Goal: Task Accomplishment & Management: Use online tool/utility

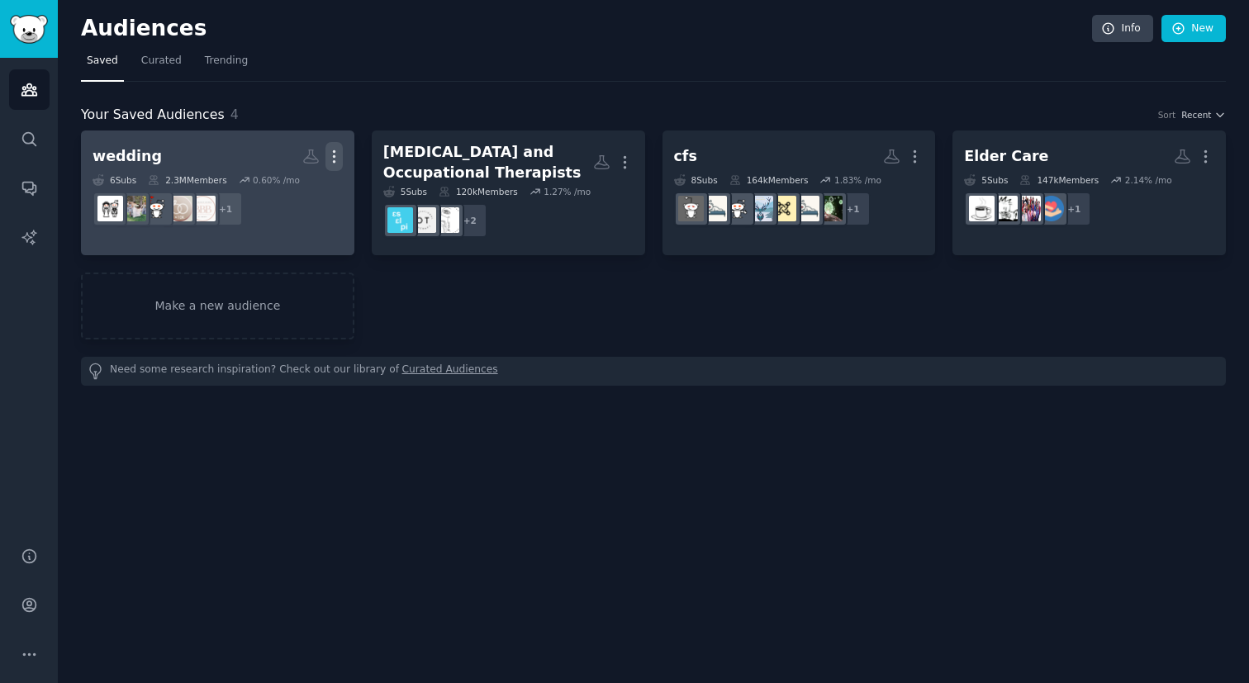
click at [339, 155] on icon "button" at bounding box center [334, 156] width 17 height 17
click at [282, 192] on p "Delete" at bounding box center [289, 191] width 38 height 17
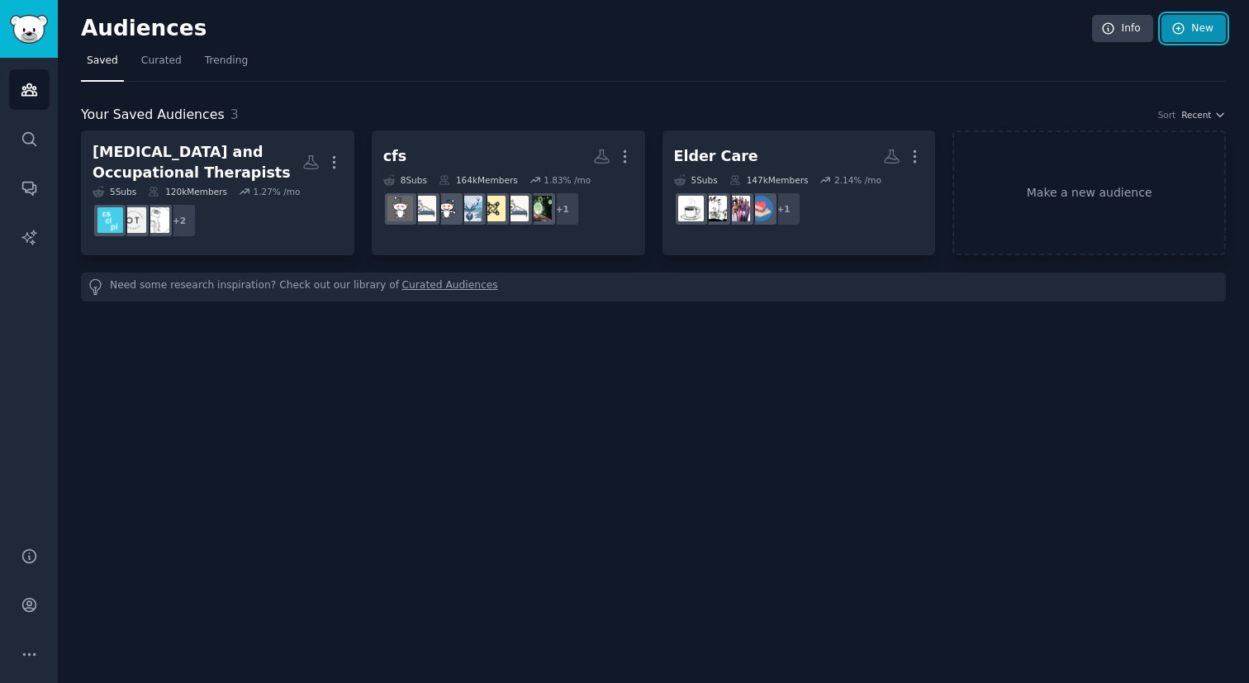
click at [1185, 26] on icon at bounding box center [1179, 28] width 15 height 15
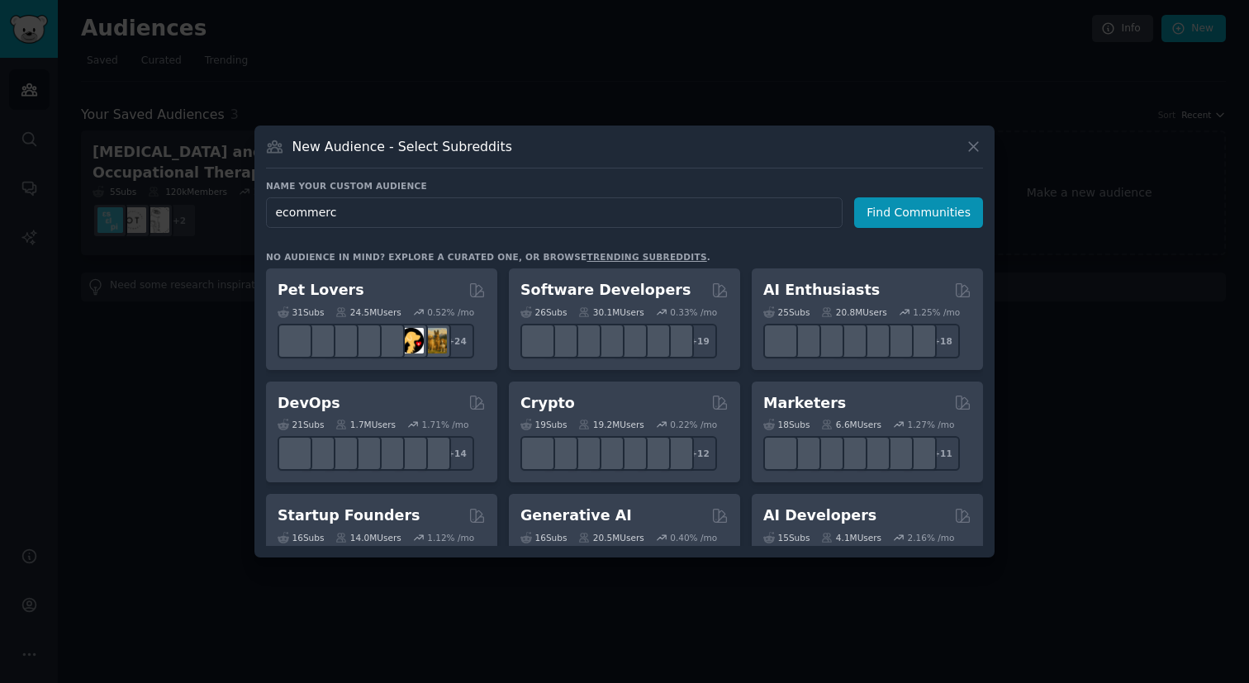
type input "ecommerce"
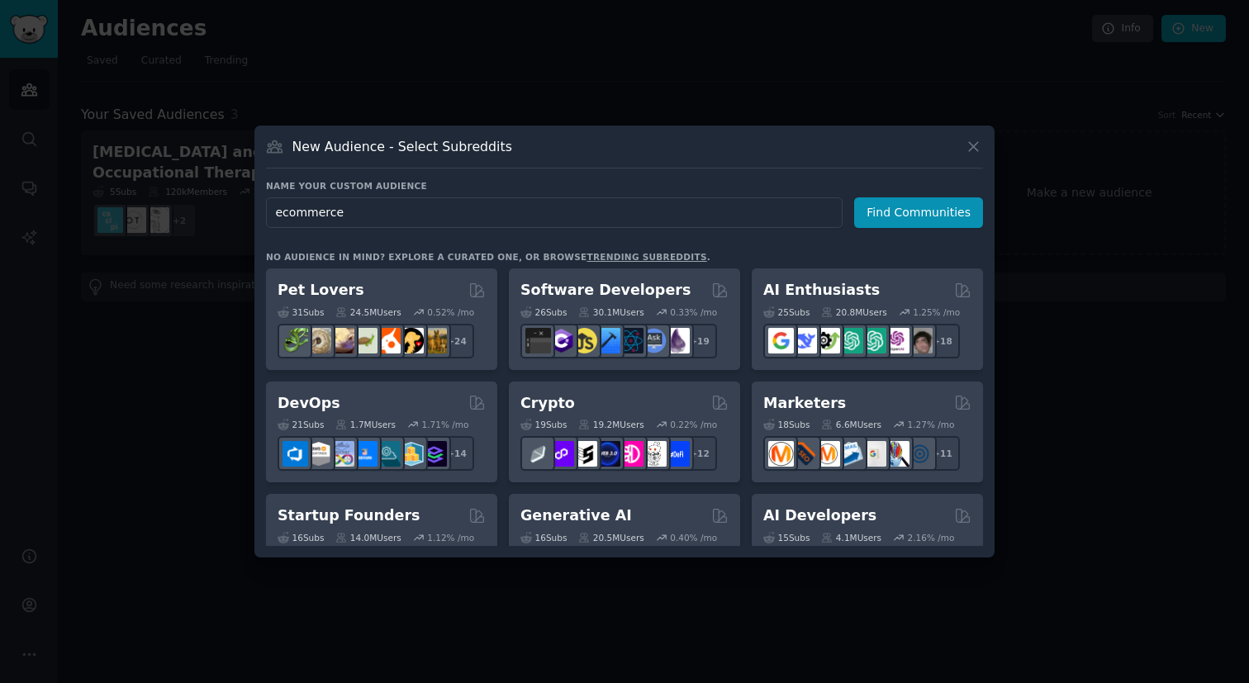
click button "Find Communities" at bounding box center [918, 212] width 129 height 31
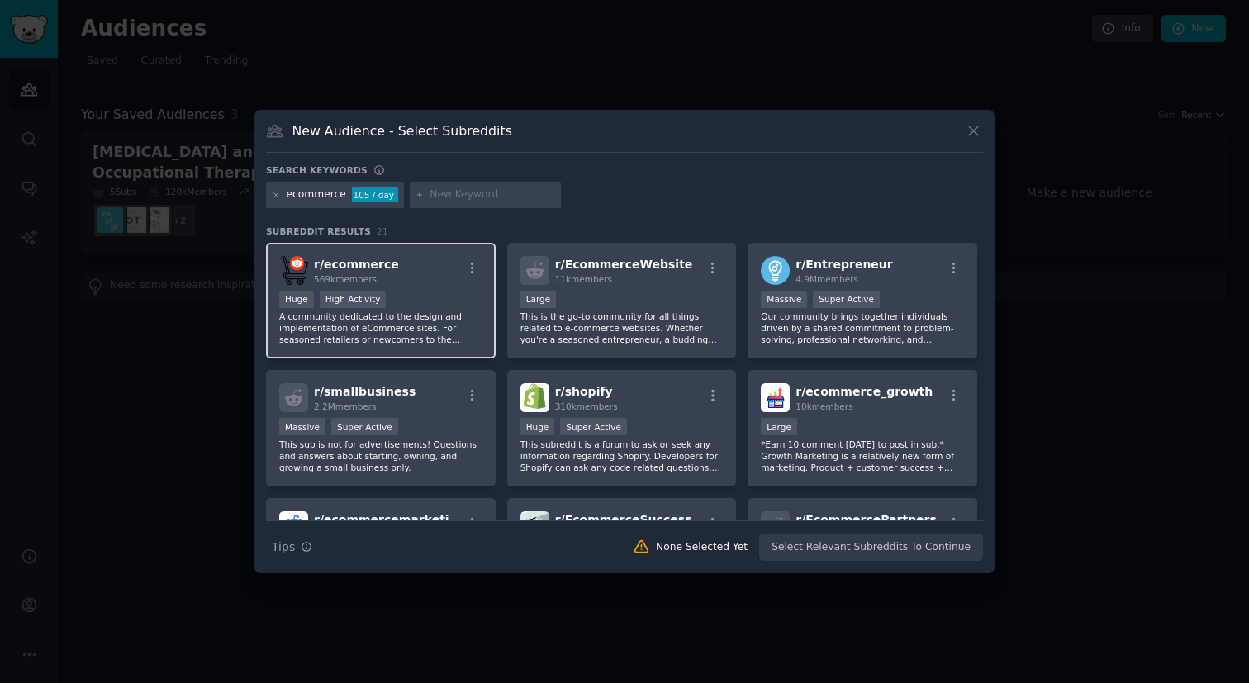
click at [459, 300] on div "Huge High Activity" at bounding box center [380, 301] width 203 height 21
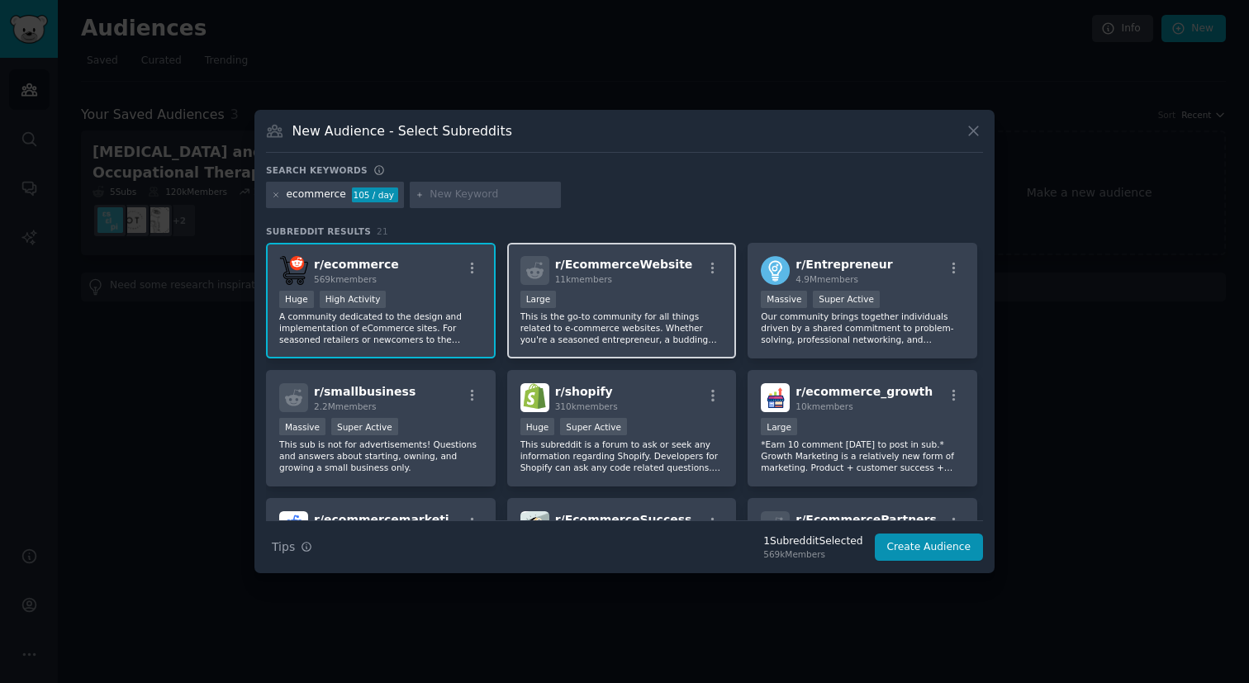
click at [606, 332] on p "This is the go-to community for all things related to e-commerce websites. Whet…" at bounding box center [622, 328] width 203 height 35
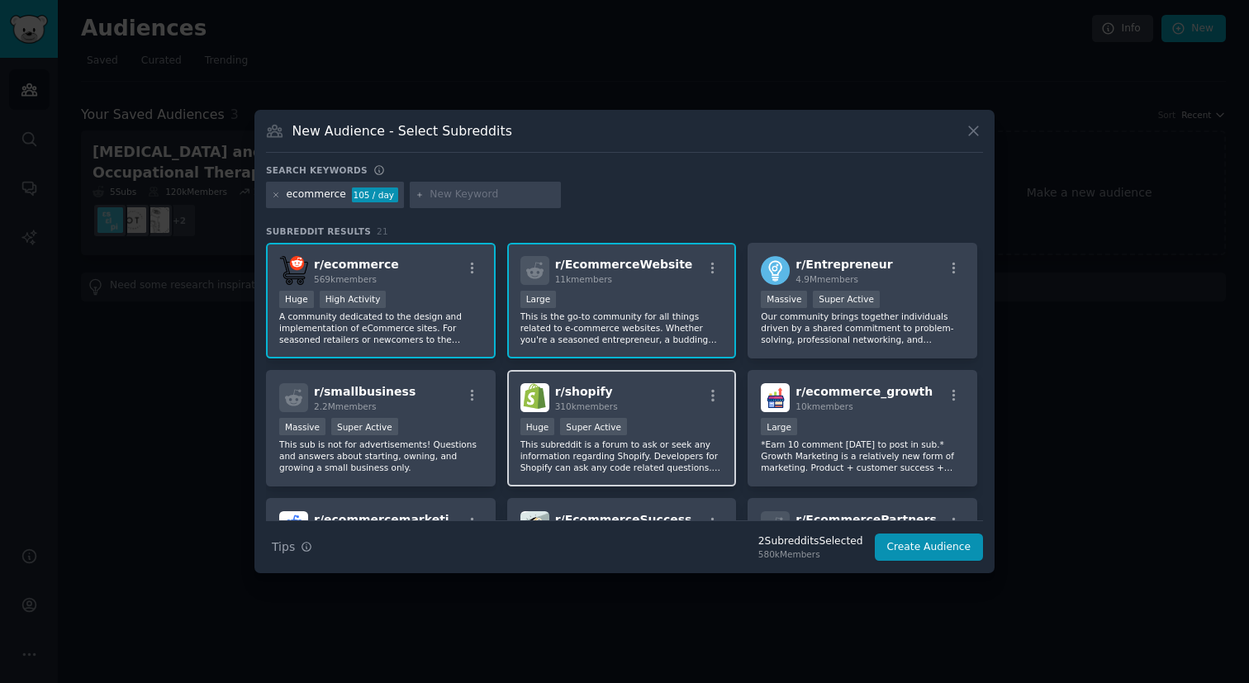
click at [589, 454] on p "This subreddit is a forum to ask or seek any information regarding Shopify. Dev…" at bounding box center [622, 456] width 203 height 35
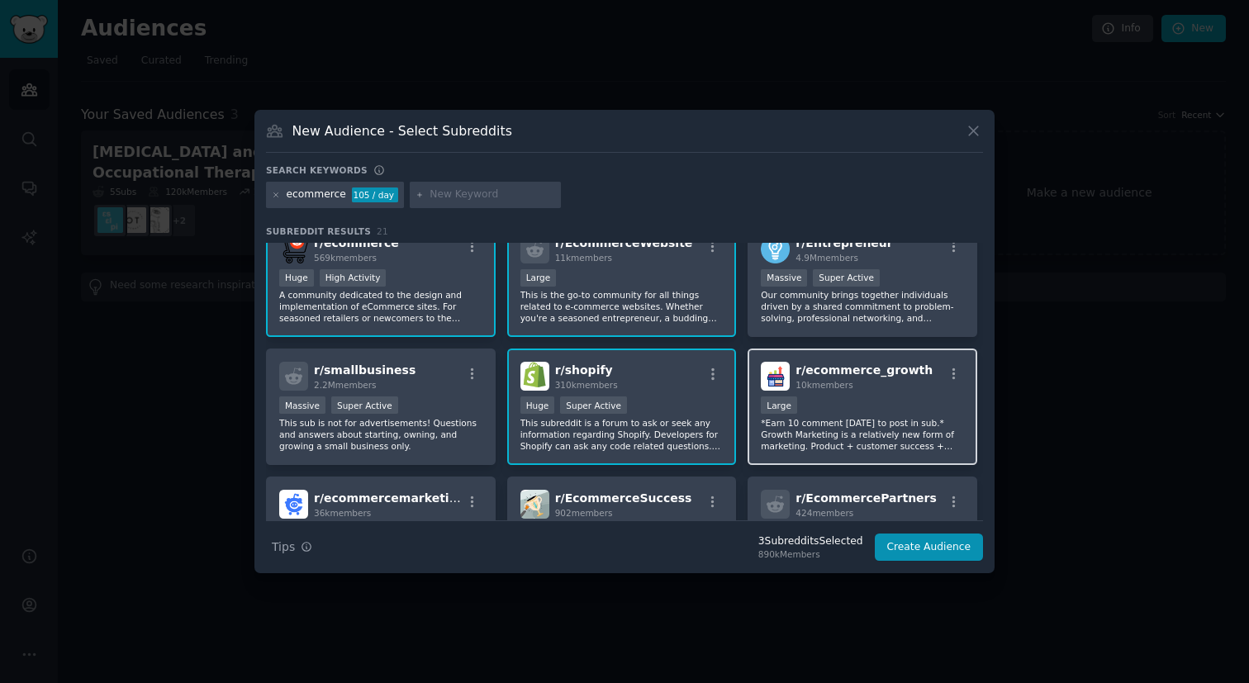
scroll to position [25, 0]
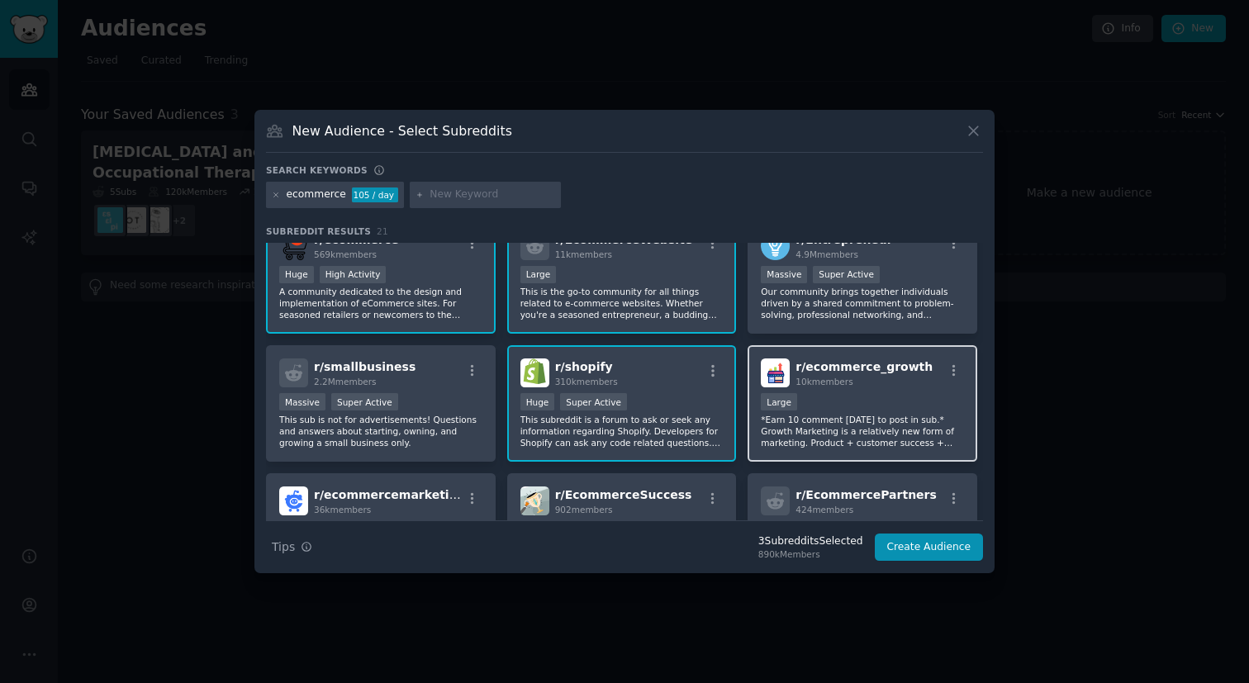
click at [865, 398] on div "10,000 - 100,000 members Large" at bounding box center [862, 403] width 203 height 21
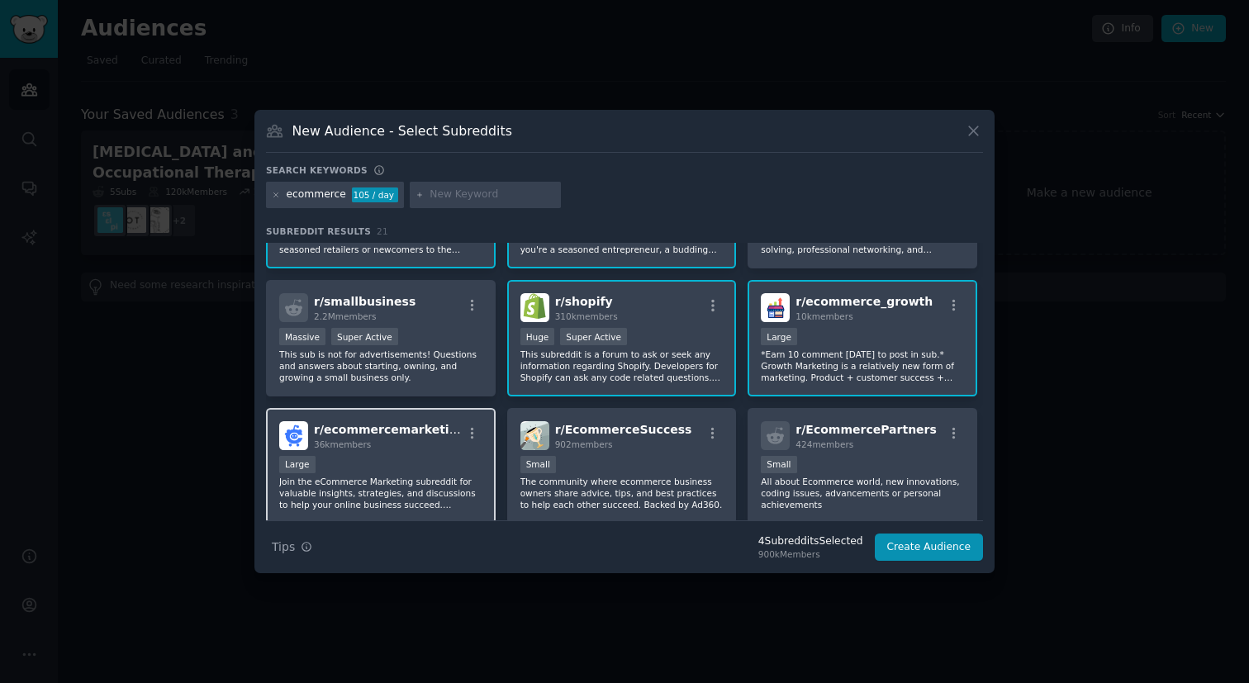
scroll to position [142, 0]
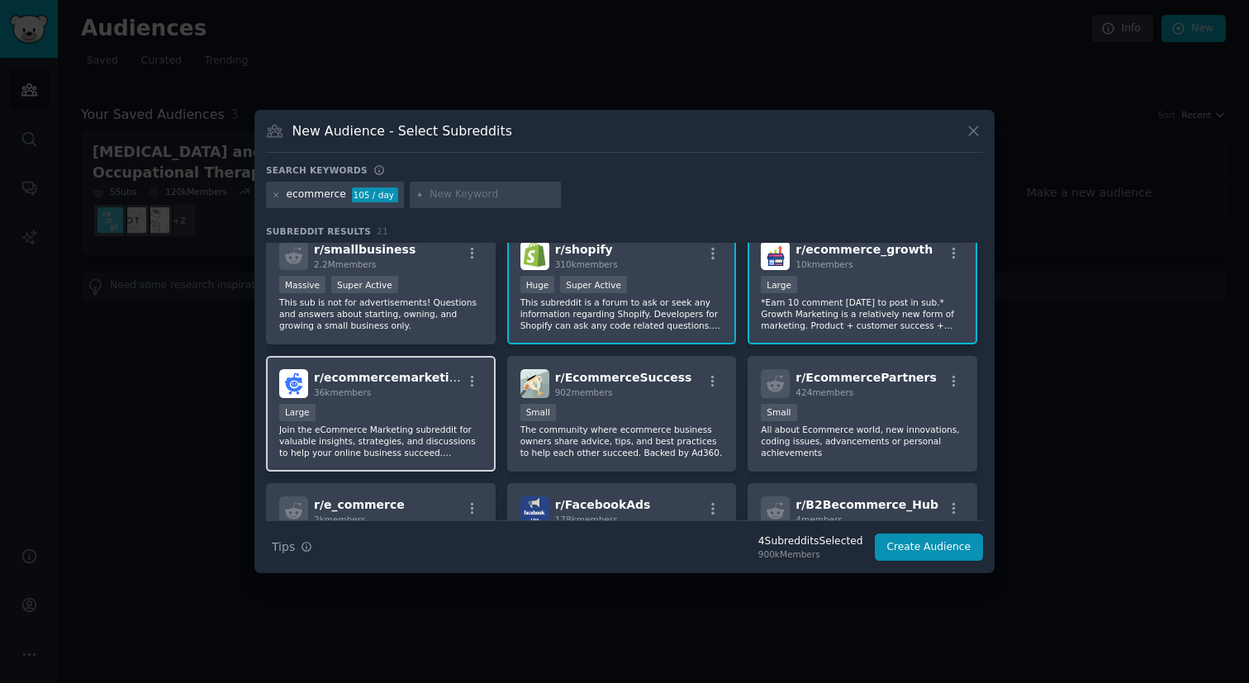
click at [460, 416] on div "Large" at bounding box center [380, 414] width 203 height 21
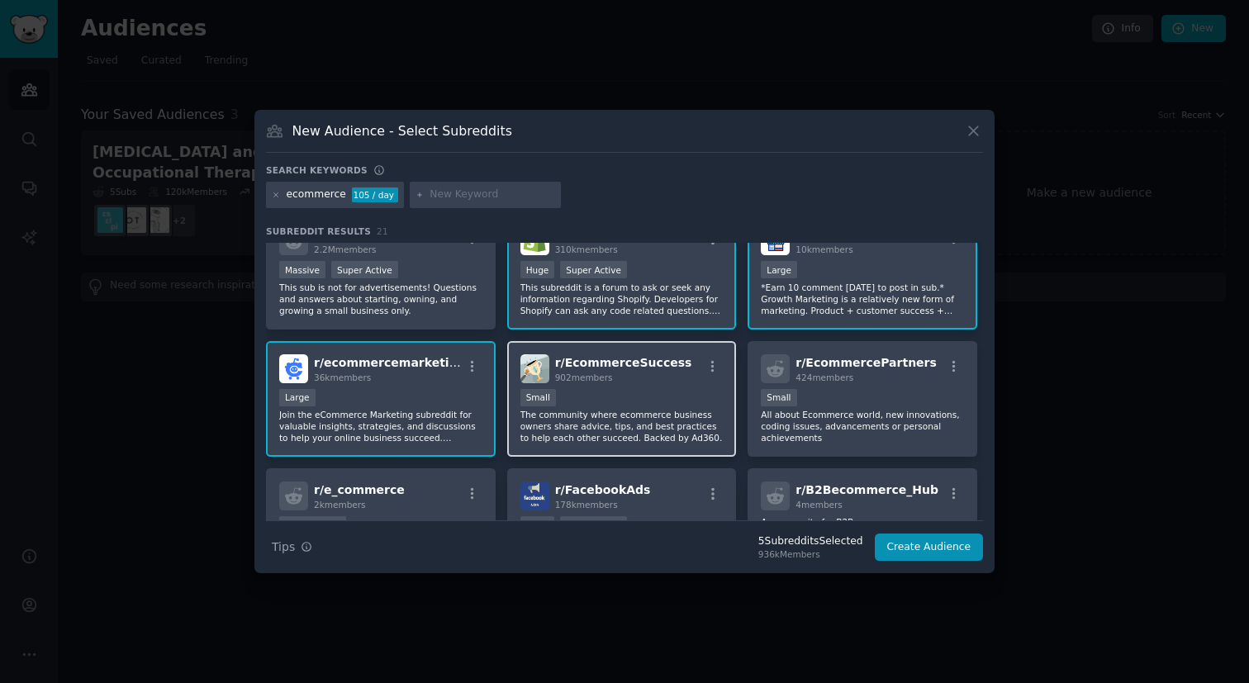
scroll to position [163, 0]
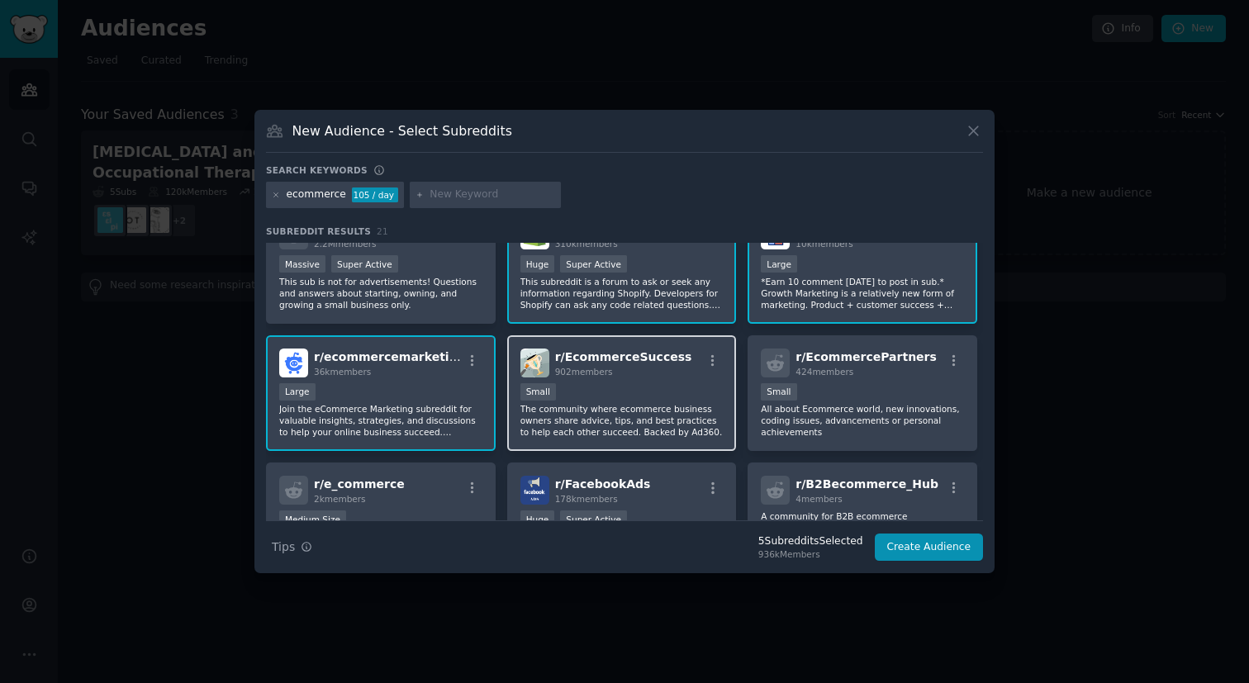
click at [668, 432] on p "The community where ecommerce business owners share advice, tips, and best prac…" at bounding box center [622, 420] width 203 height 35
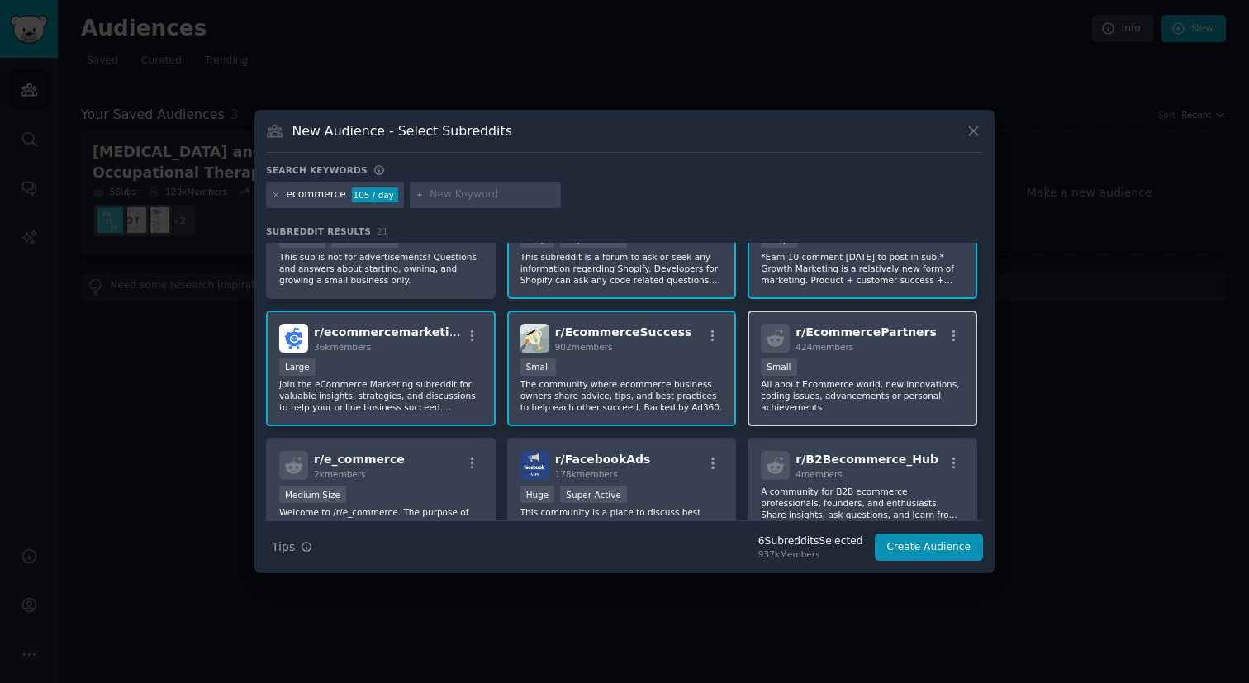
scroll to position [190, 0]
click at [826, 418] on div "r/ EcommercePartners 424 members Small All about Ecommerce world, new innovatio…" at bounding box center [863, 366] width 230 height 117
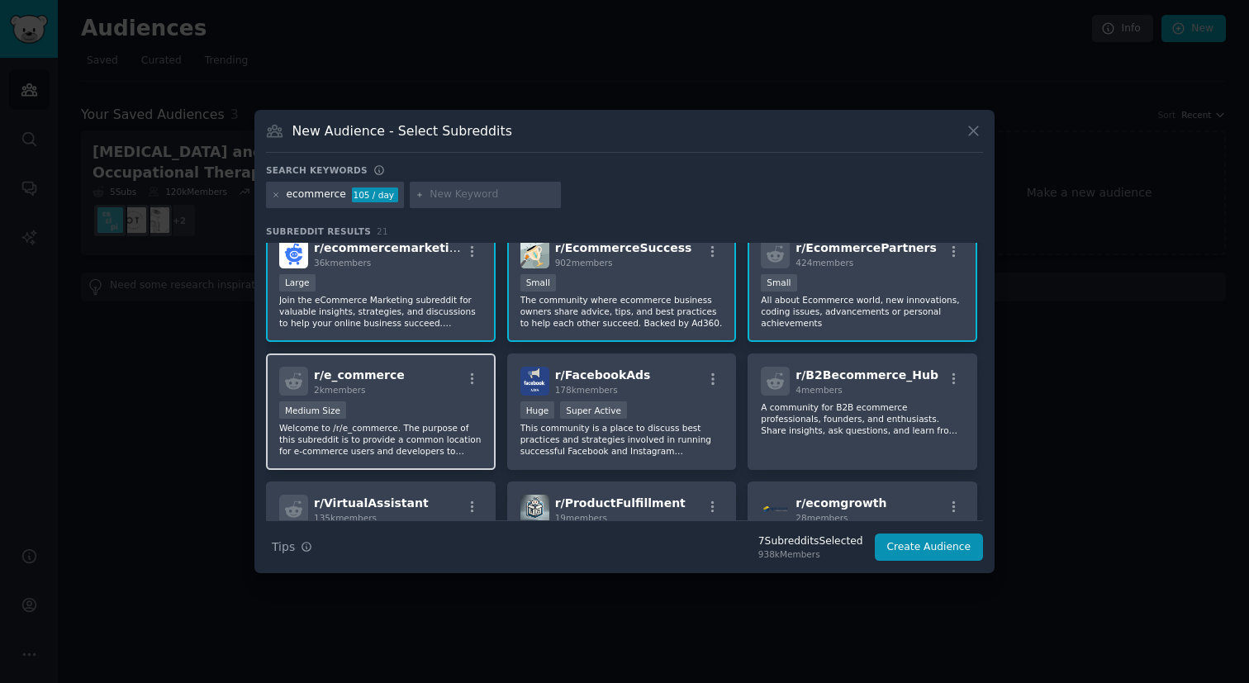
scroll to position [274, 0]
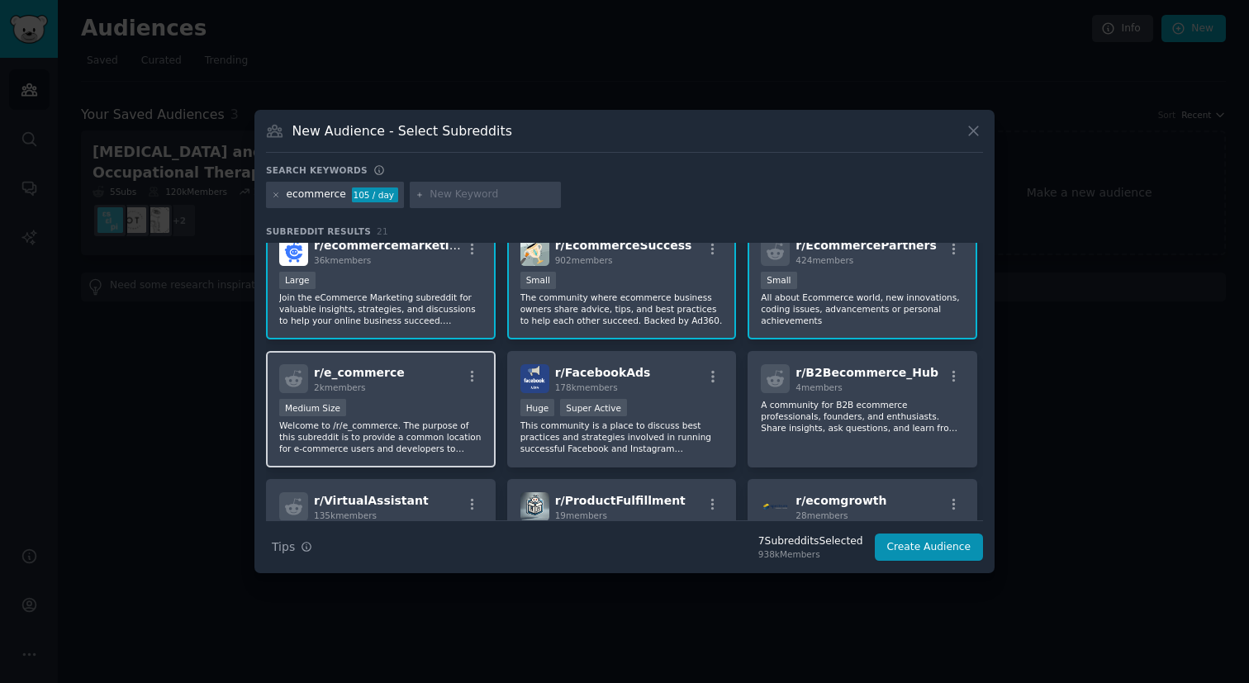
click at [469, 460] on div "r/ e_commerce 2k members Medium Size Welcome to /r/e_commerce. The purpose of t…" at bounding box center [381, 409] width 230 height 117
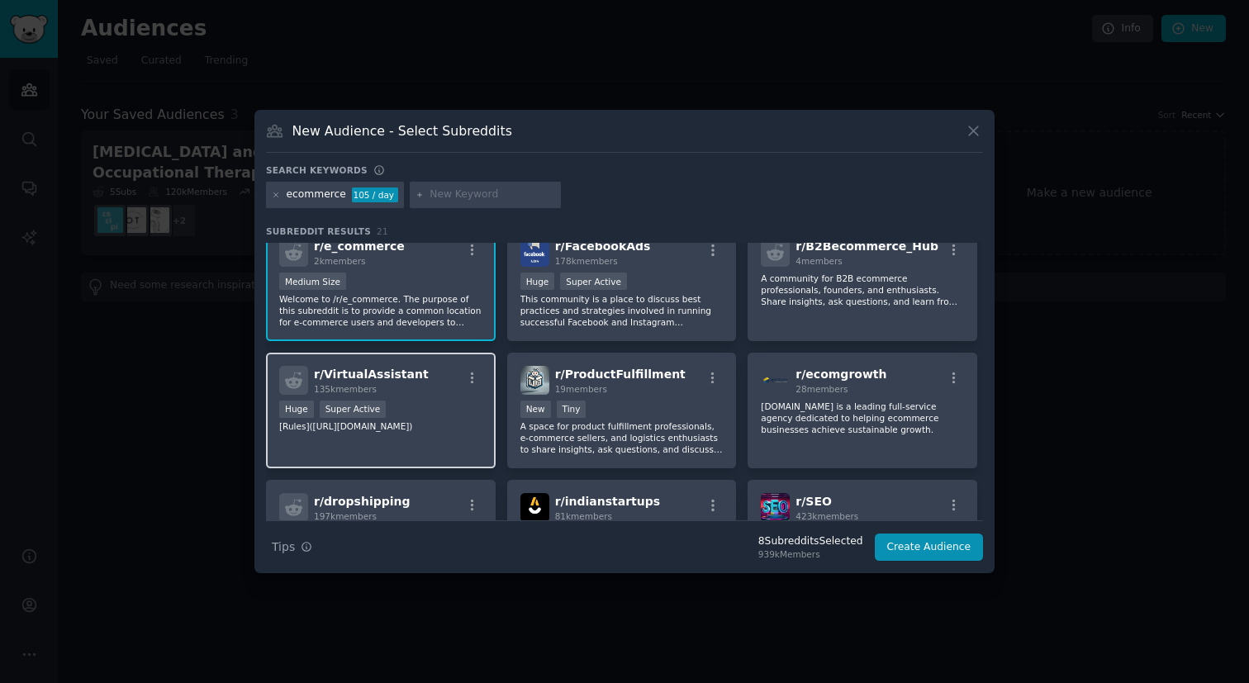
scroll to position [397, 0]
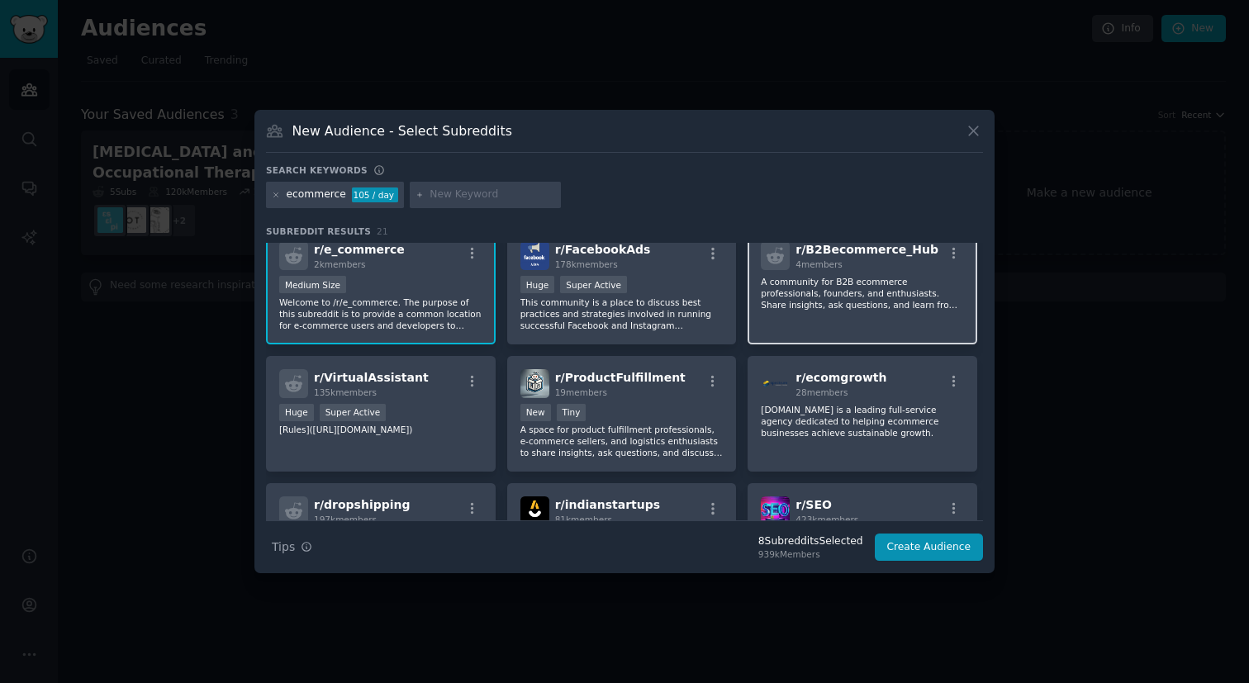
click at [931, 328] on div "r/ B2Becommerce_Hub 4 members A community for B2B ecommerce professionals, foun…" at bounding box center [863, 286] width 230 height 117
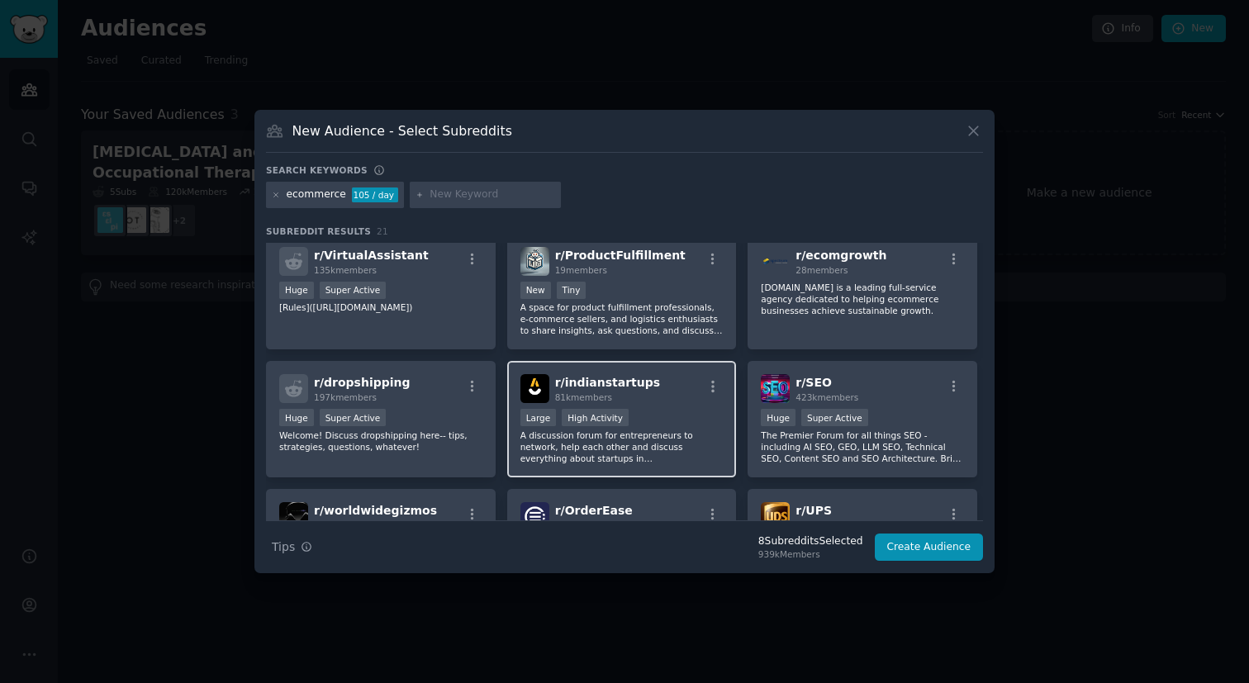
scroll to position [540, 0]
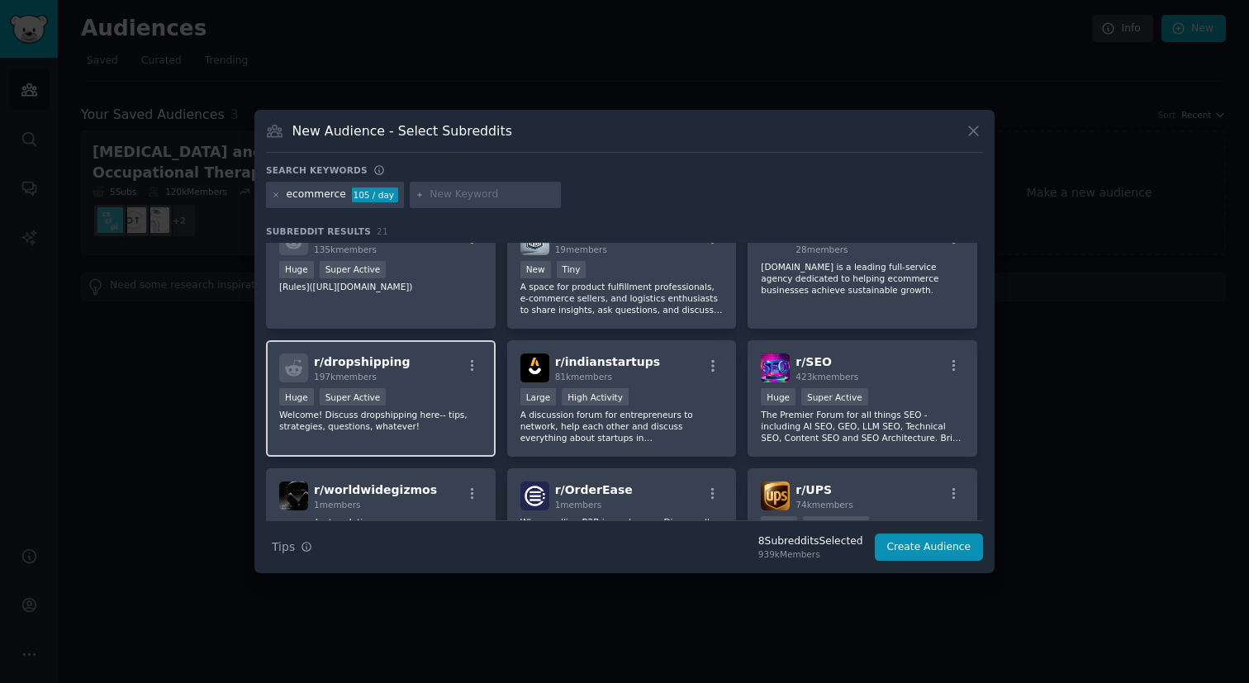
click at [472, 439] on div "r/ dropshipping 197k members Huge Super Active Welcome! Discuss dropshipping he…" at bounding box center [381, 398] width 230 height 117
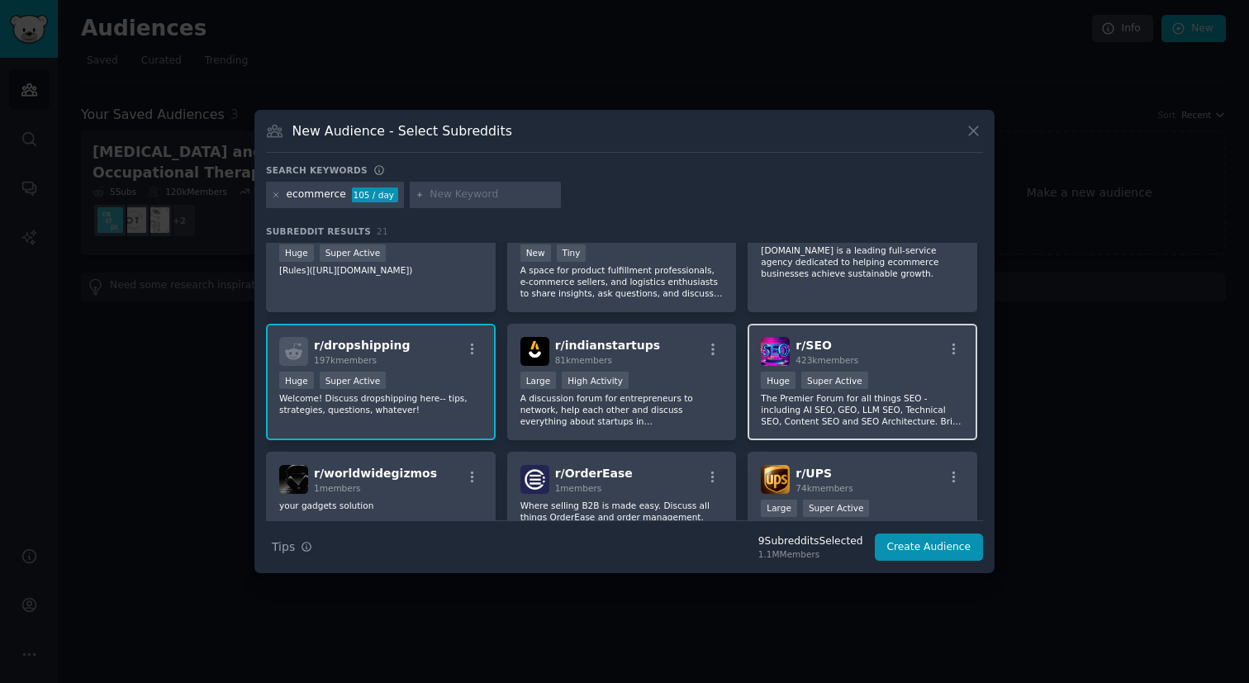
scroll to position [564, 0]
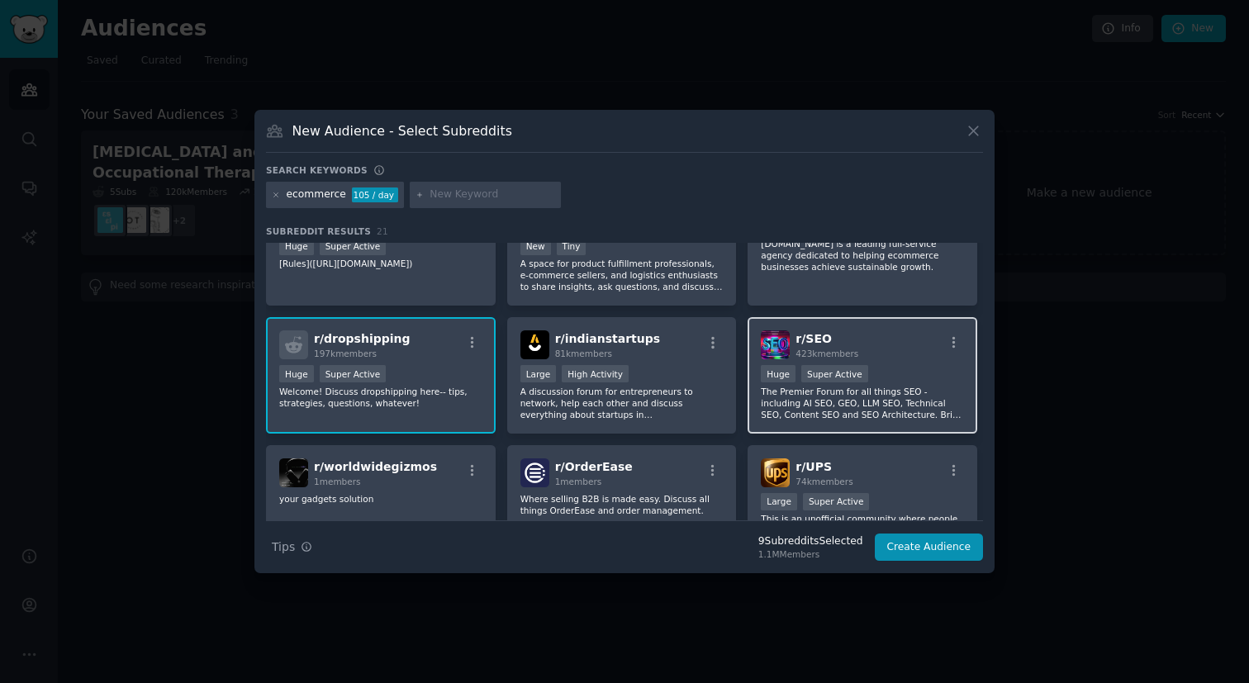
click at [806, 418] on p "The Premier Forum for all things SEO - including AI SEO, GEO, LLM SEO, Technica…" at bounding box center [862, 403] width 203 height 35
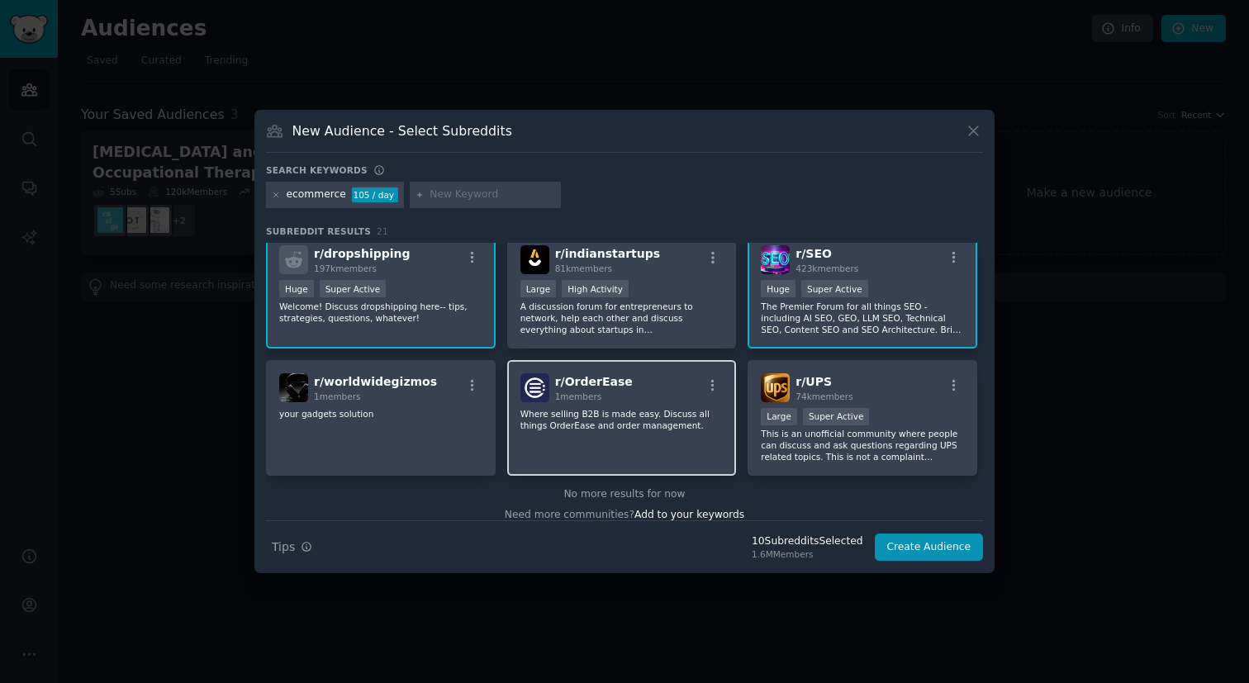
scroll to position [662, 0]
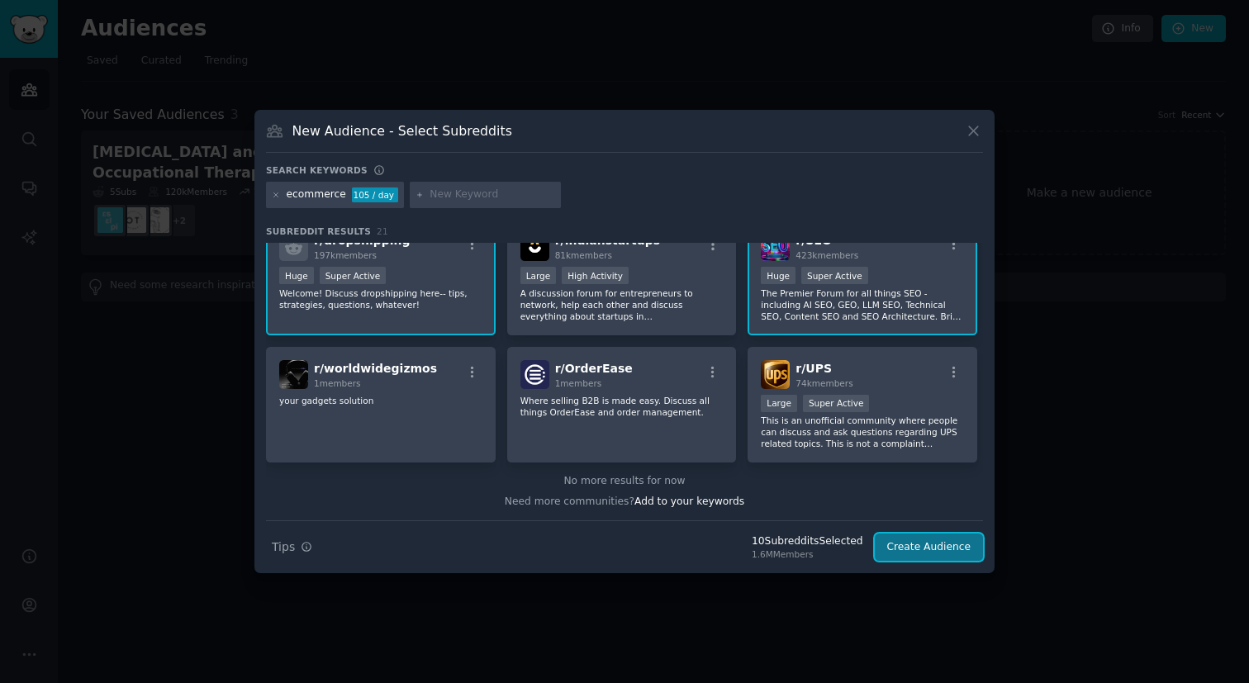
click at [928, 544] on button "Create Audience" at bounding box center [929, 548] width 109 height 28
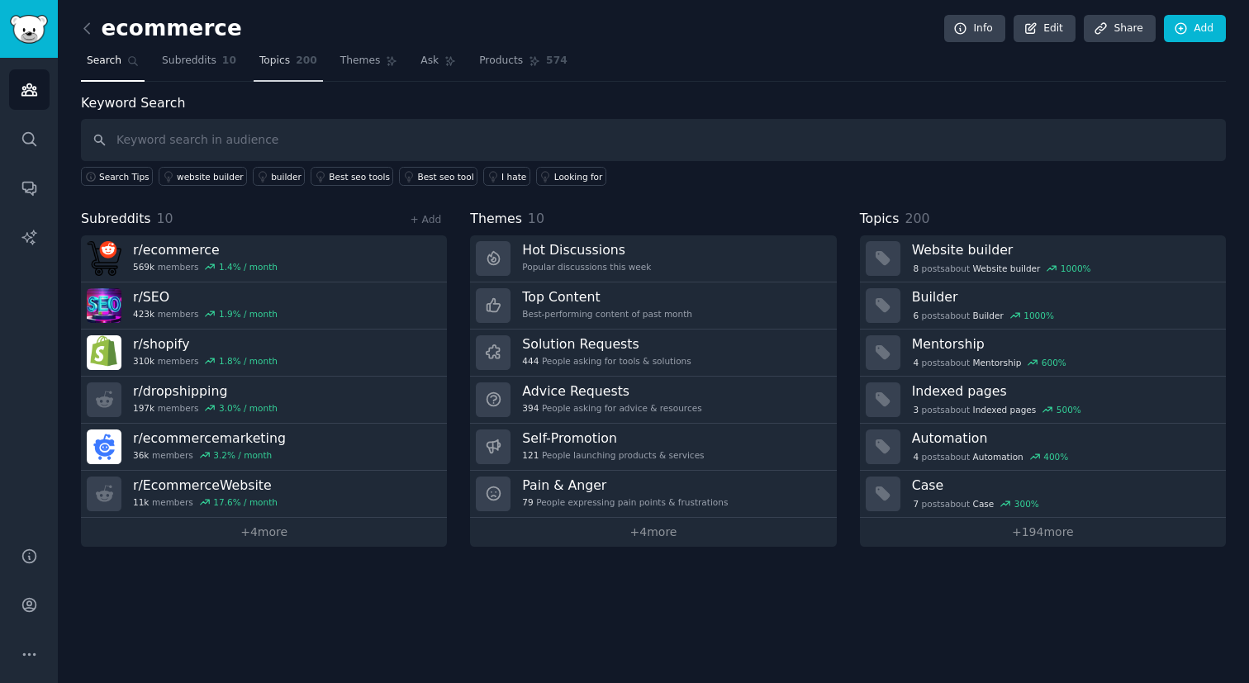
click at [266, 67] on span "Topics" at bounding box center [274, 61] width 31 height 15
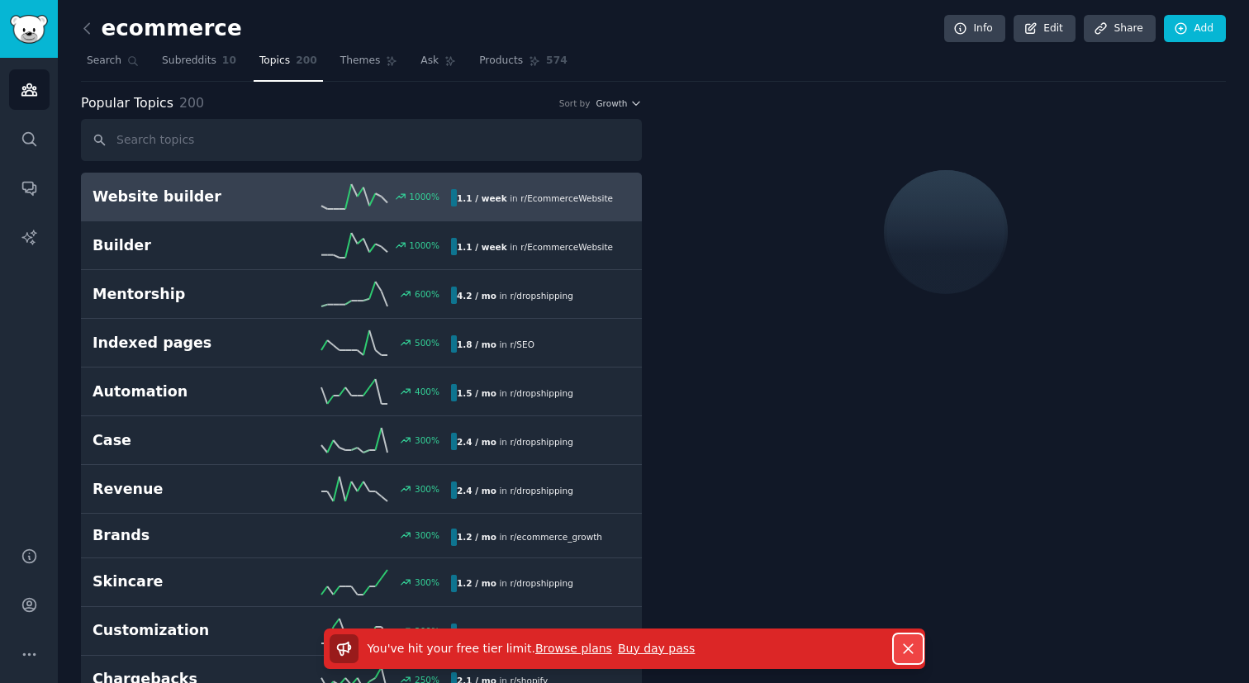
click at [908, 646] on icon "button" at bounding box center [908, 648] width 17 height 17
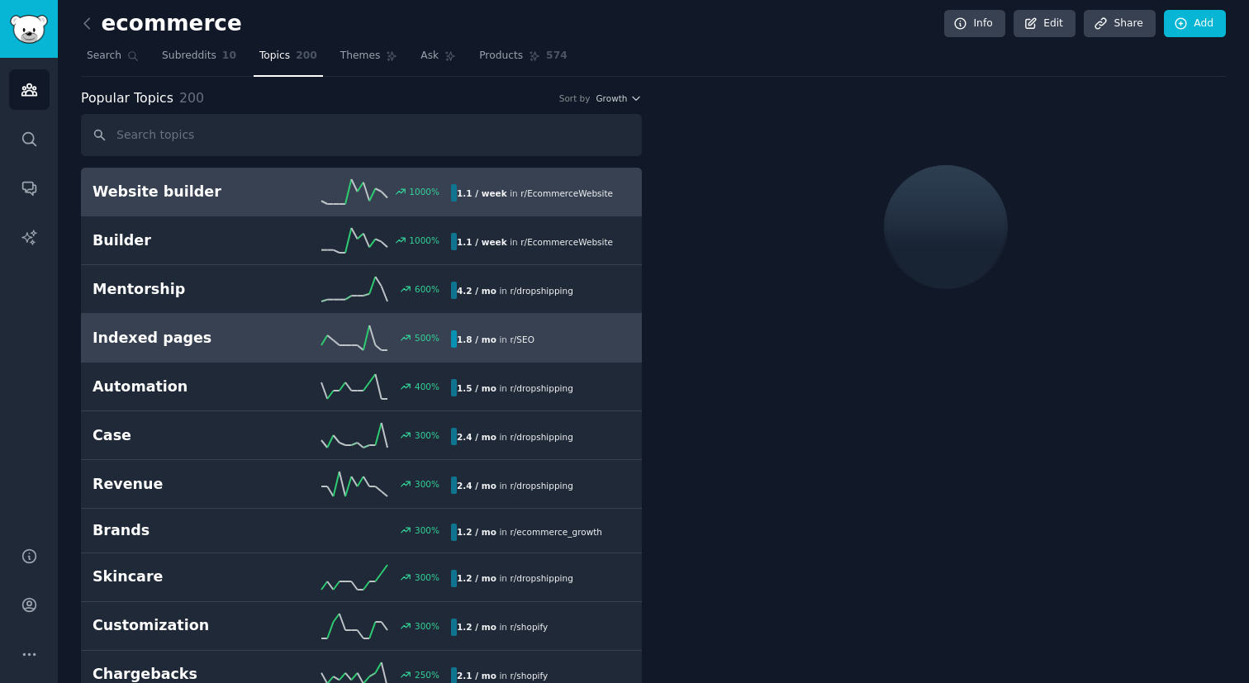
scroll to position [7, 0]
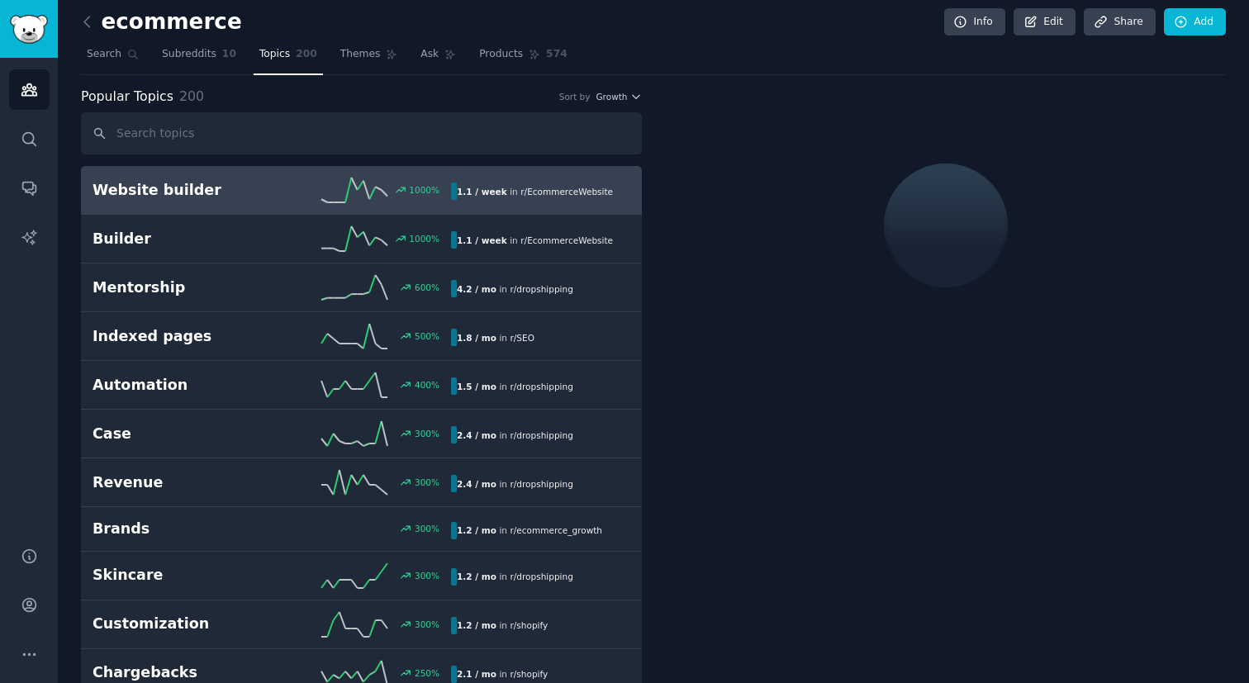
click at [611, 90] on div "Popular Topics 200 Sort by Growth" at bounding box center [361, 97] width 561 height 21
click at [612, 93] on span "Growth" at bounding box center [611, 97] width 31 height 12
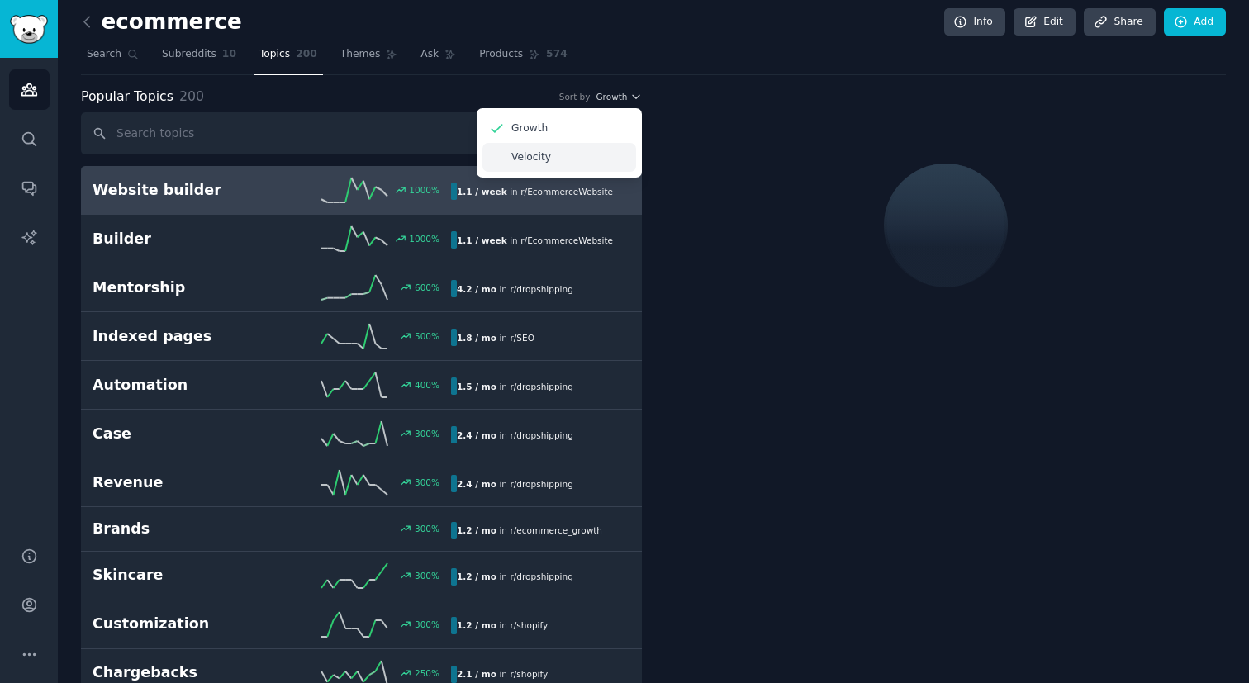
click at [617, 155] on div "Velocity" at bounding box center [560, 157] width 154 height 29
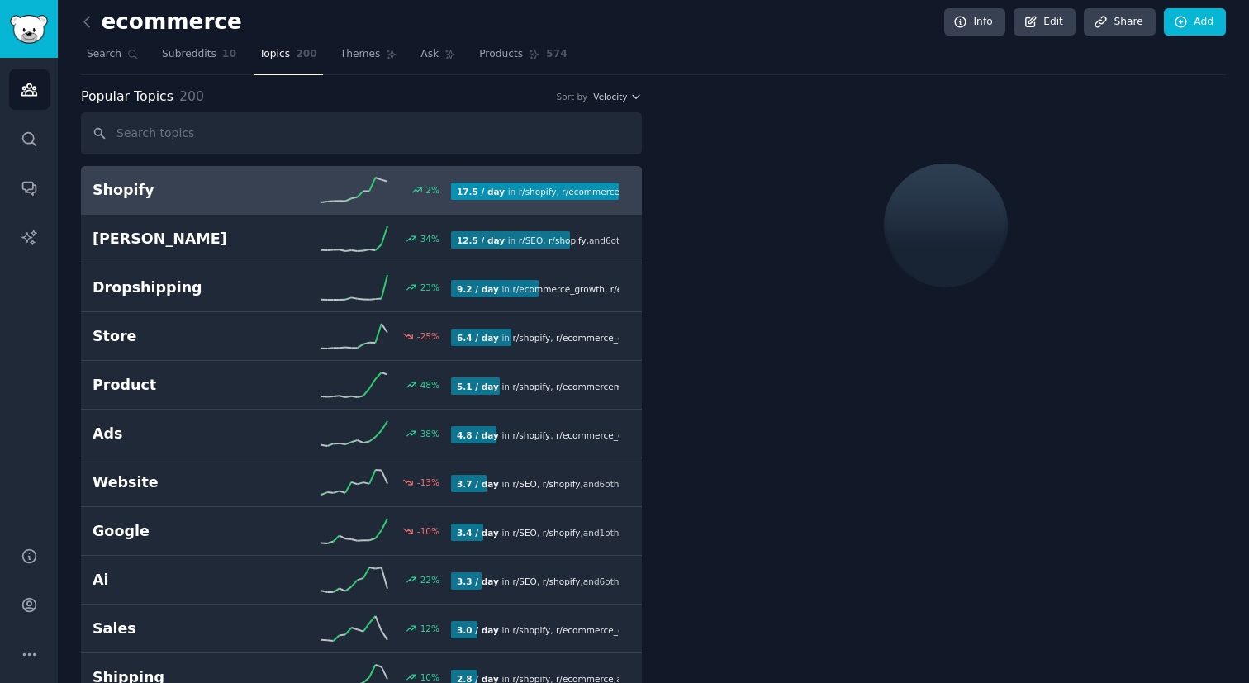
click at [388, 205] on link "Shopify 2 % 17.5 / day in r/ shopify , r/ ecommerce_growth , and 5 other s" at bounding box center [361, 190] width 561 height 49
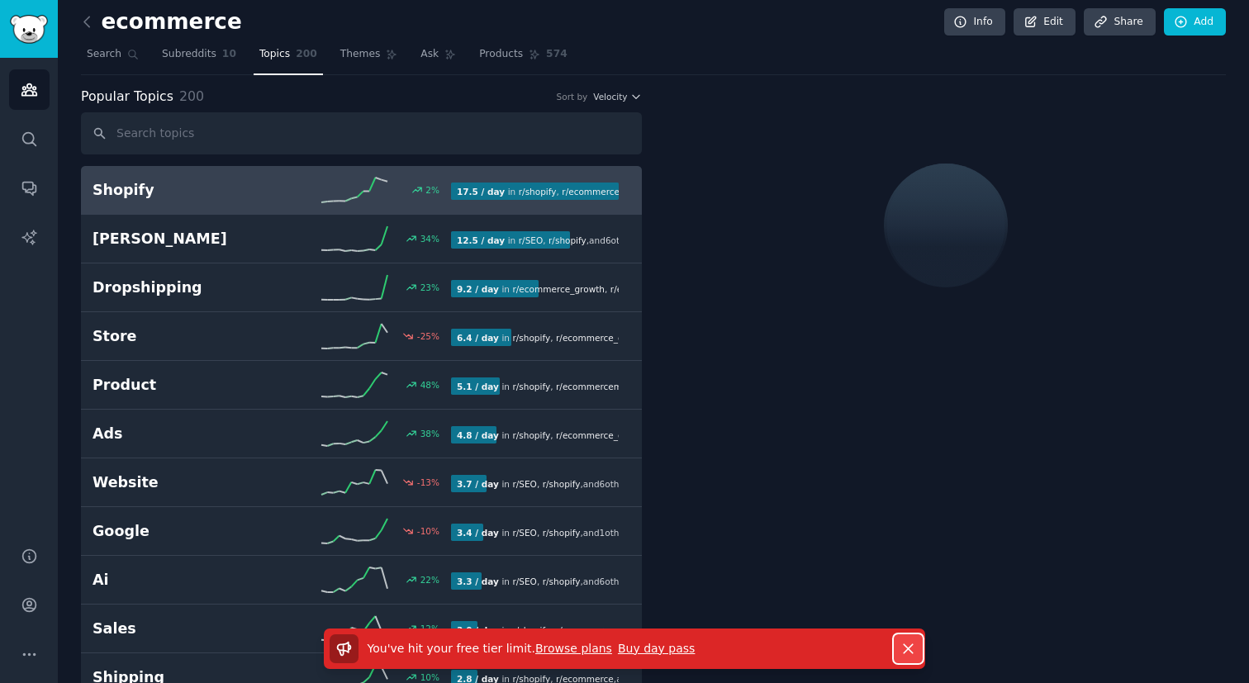
click at [906, 644] on icon "button" at bounding box center [908, 648] width 17 height 17
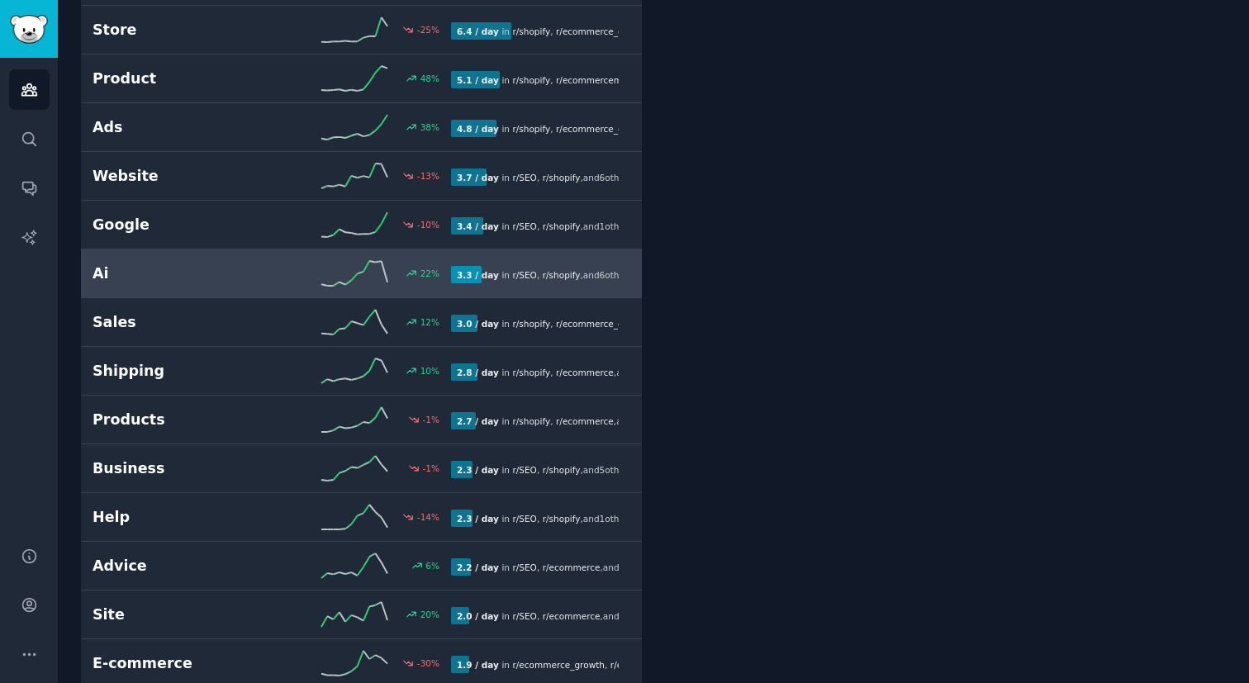
click at [312, 286] on link "Ai 22 % 3.3 / day in r/ SEO , r/ shopify , and 6 other s" at bounding box center [361, 274] width 561 height 49
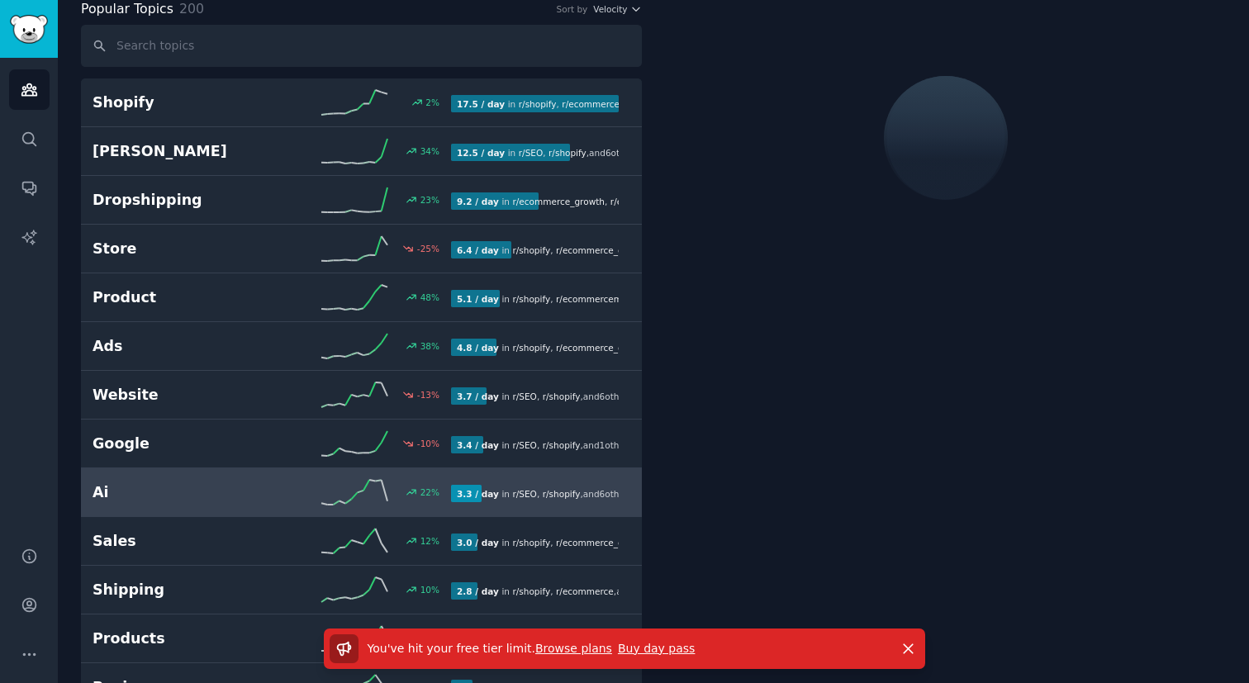
scroll to position [93, 0]
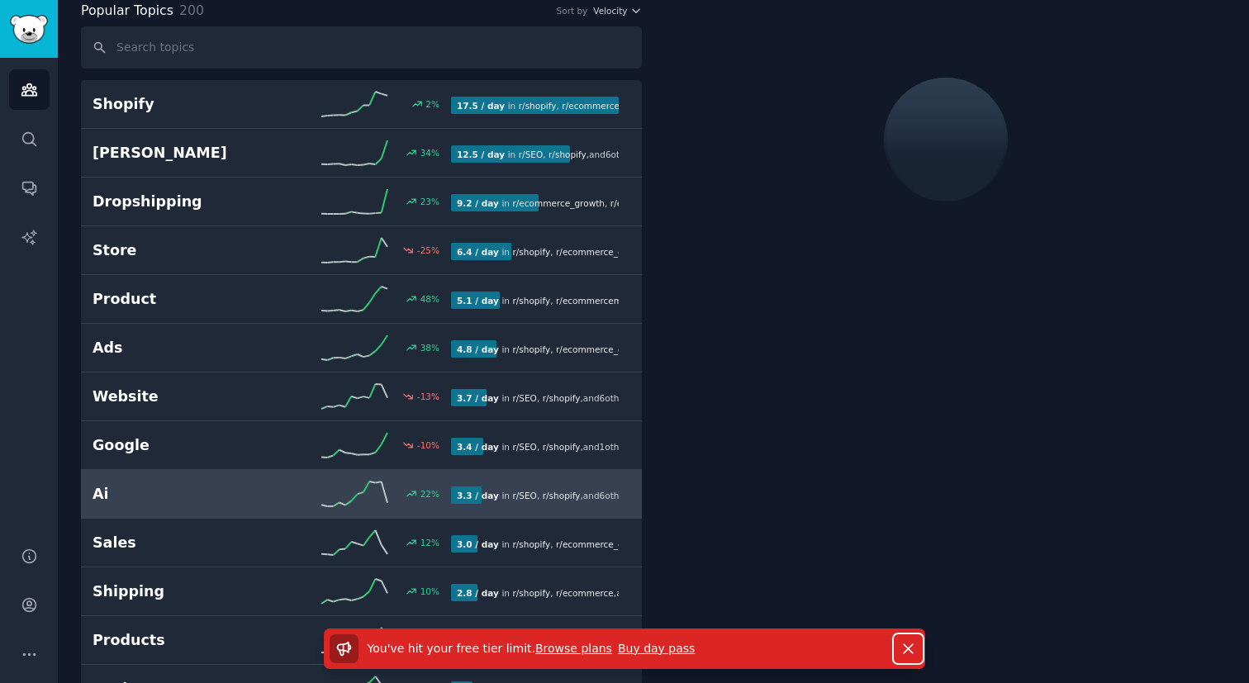
drag, startPoint x: 903, startPoint y: 644, endPoint x: 830, endPoint y: 616, distance: 78.3
click at [903, 644] on icon "button" at bounding box center [908, 648] width 17 height 17
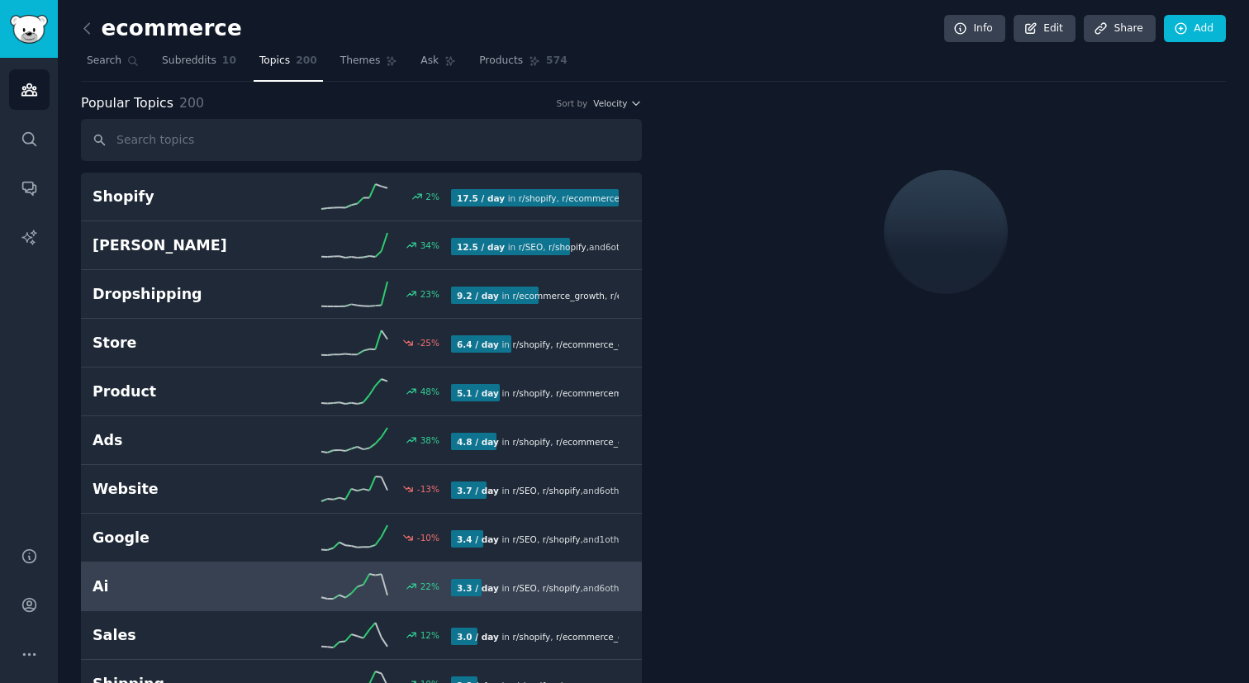
scroll to position [0, 0]
drag, startPoint x: 369, startPoint y: 119, endPoint x: 377, endPoint y: 145, distance: 26.9
click at [369, 119] on input "text" at bounding box center [361, 140] width 561 height 42
drag, startPoint x: 377, startPoint y: 145, endPoint x: 378, endPoint y: 135, distance: 10.1
click at [377, 145] on input "text" at bounding box center [361, 140] width 561 height 42
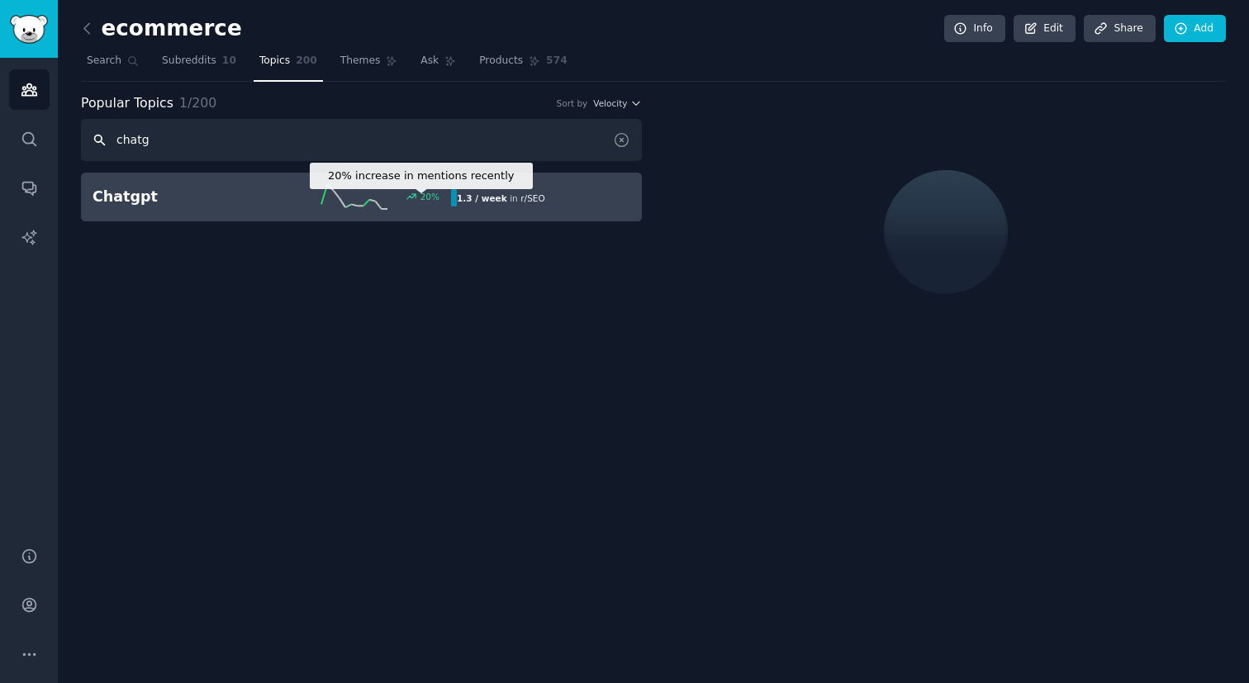
type input "chatg"
click at [434, 196] on div "20 %" at bounding box center [430, 197] width 19 height 12
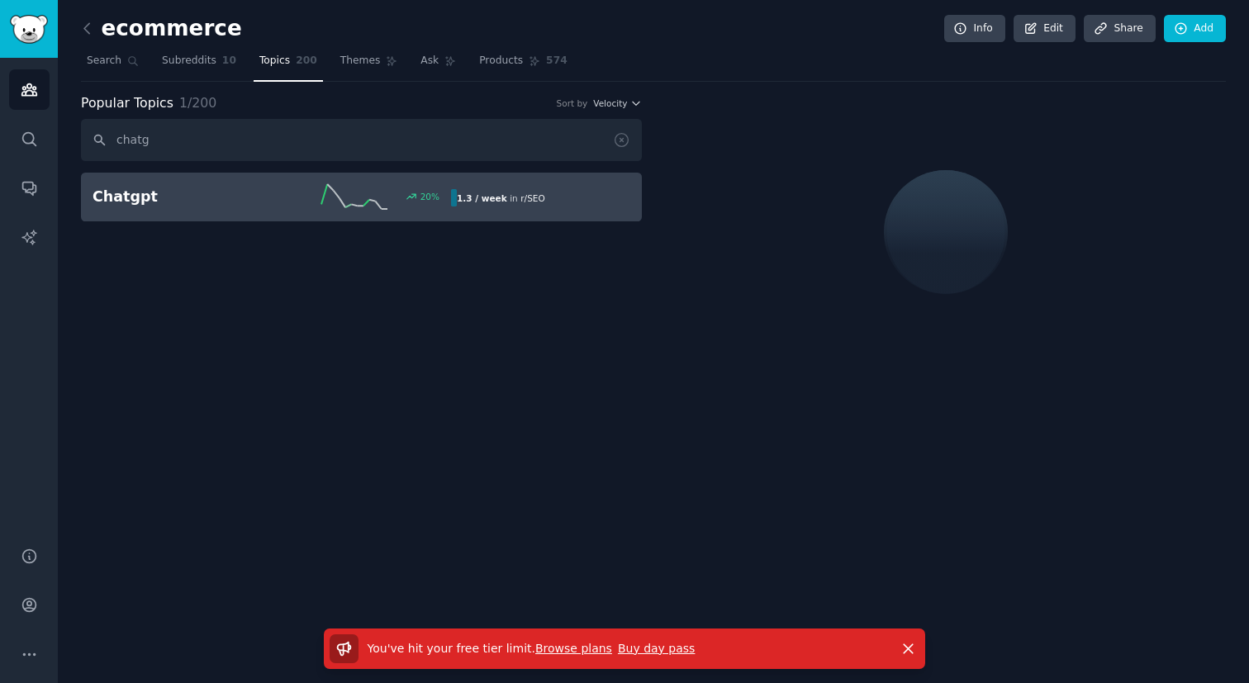
click at [548, 649] on link "Browse plans" at bounding box center [573, 648] width 77 height 13
